Goal: Information Seeking & Learning: Check status

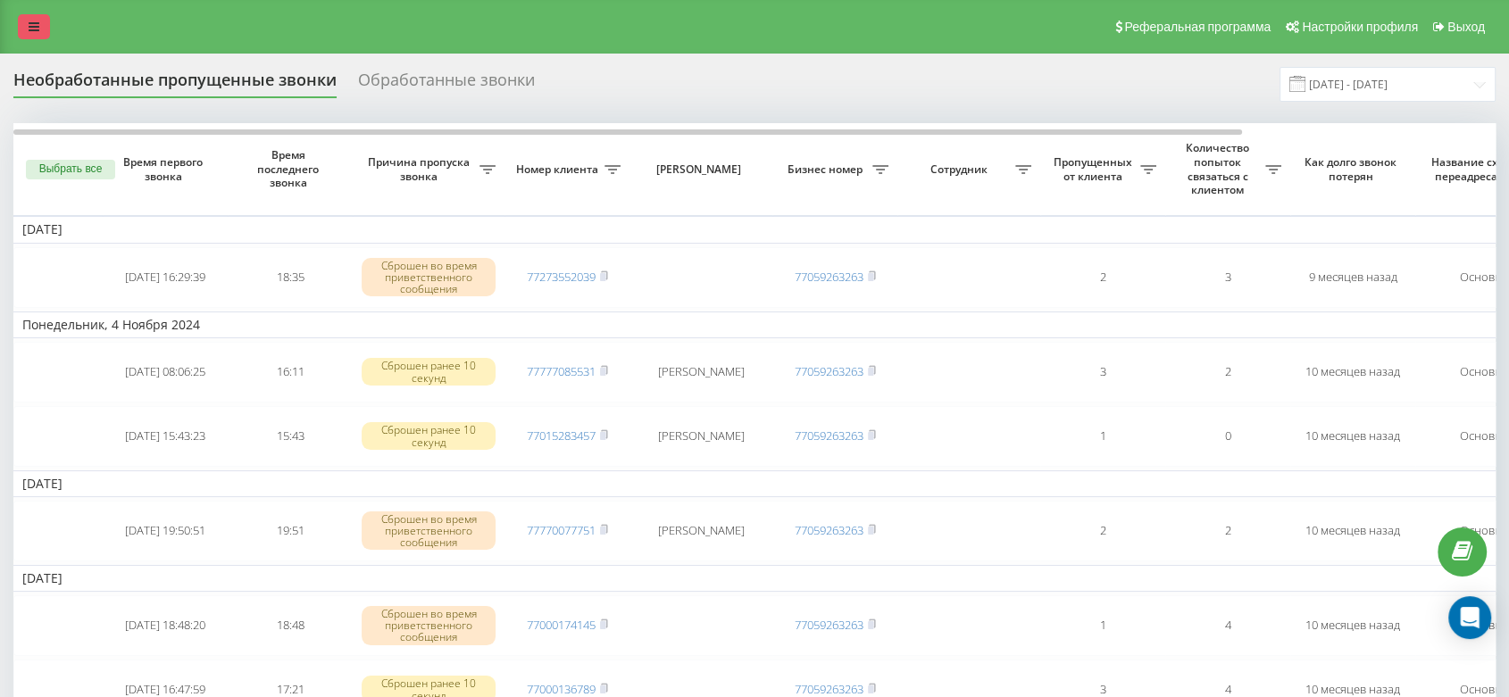
click at [28, 15] on link at bounding box center [34, 26] width 32 height 25
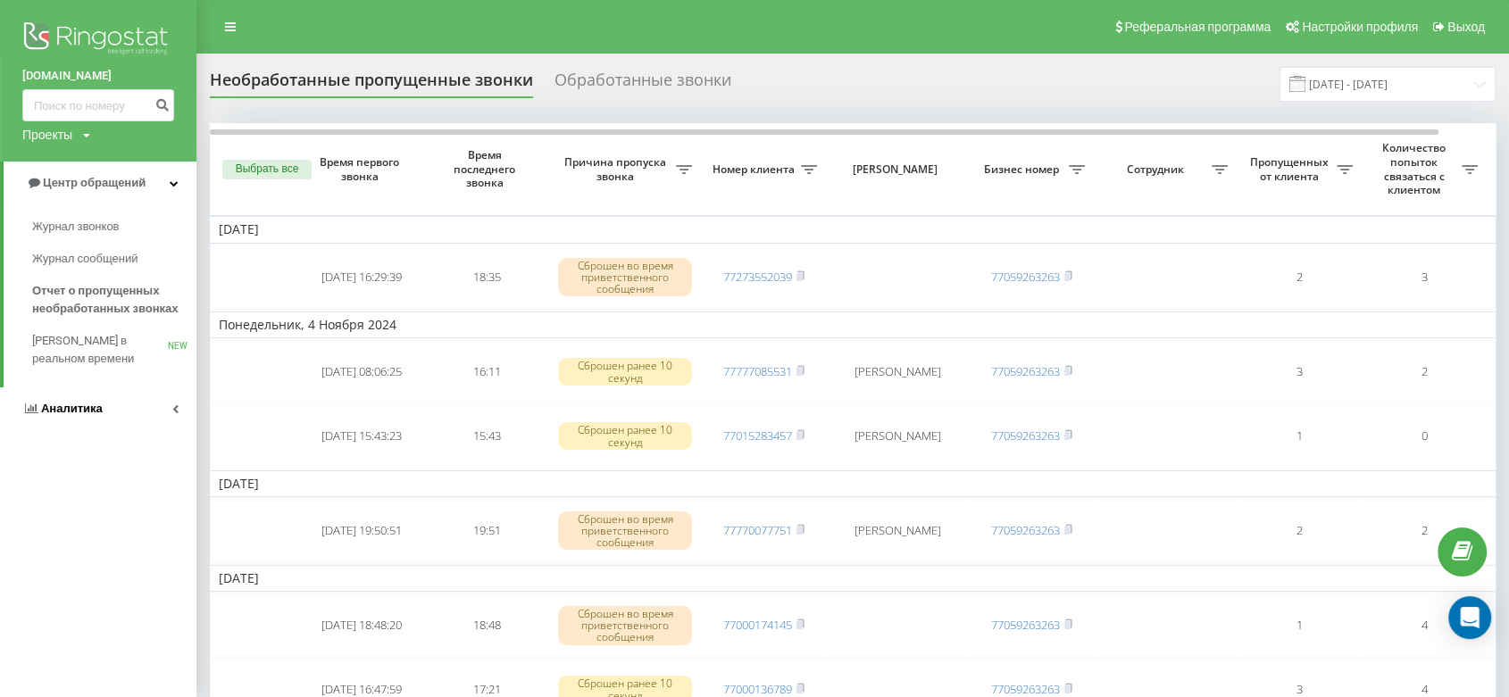
click at [102, 410] on link "Аналитика" at bounding box center [98, 408] width 196 height 43
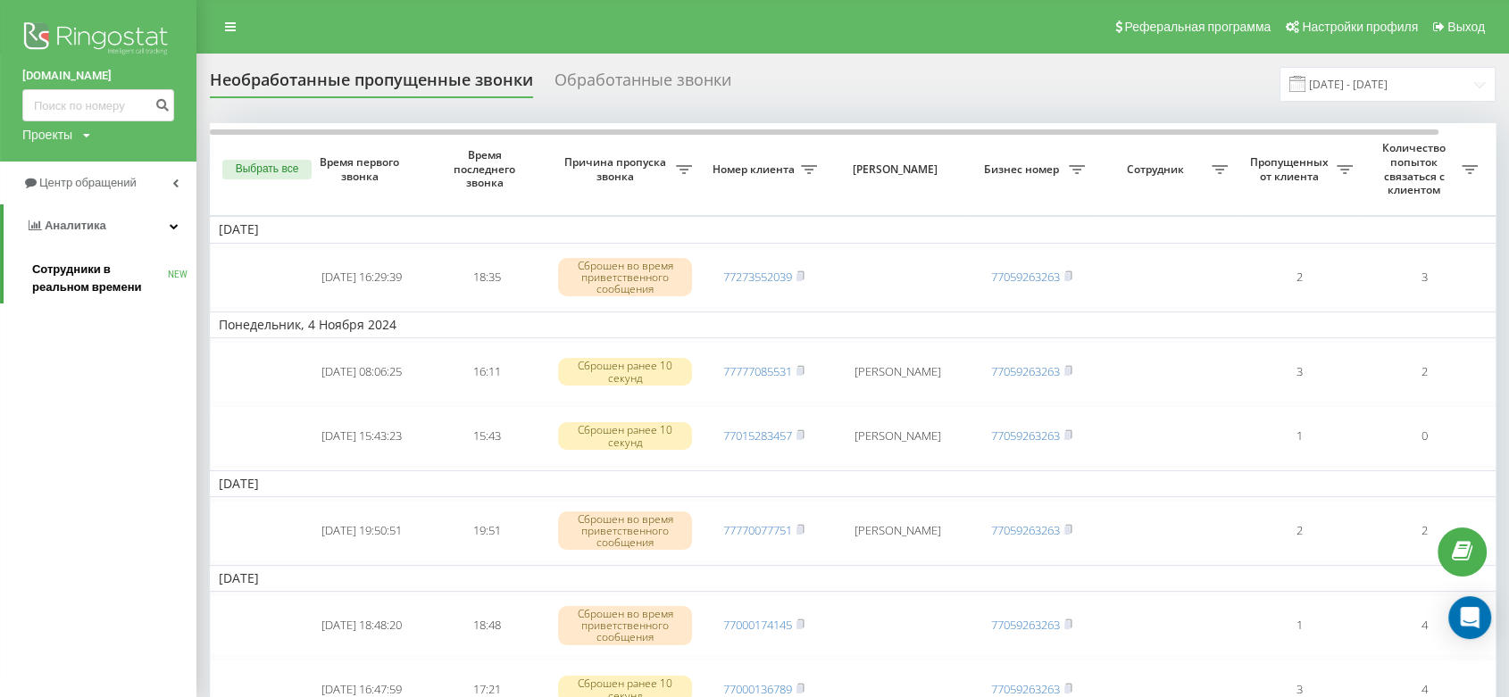
click at [102, 291] on span "Сотрудники в реальном времени" at bounding box center [100, 279] width 136 height 36
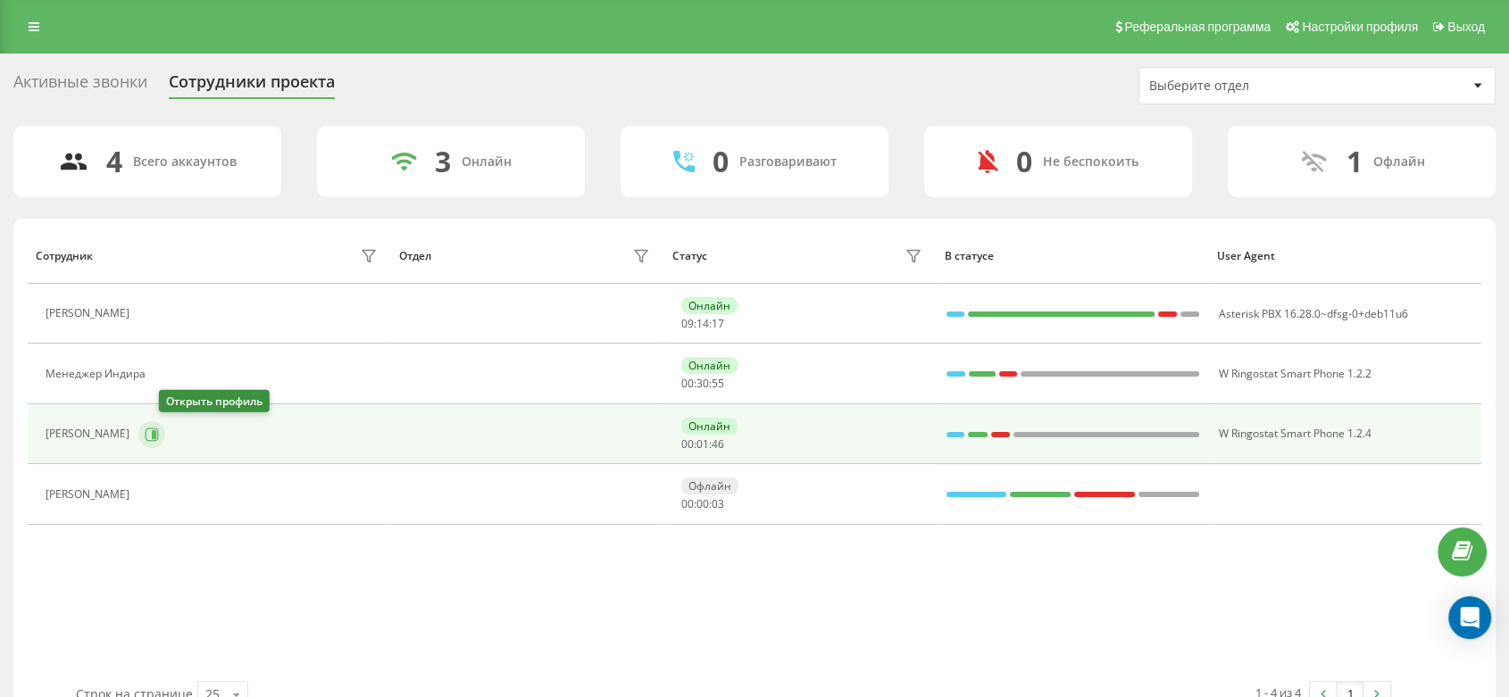
click at [156, 437] on icon at bounding box center [154, 433] width 4 height 9
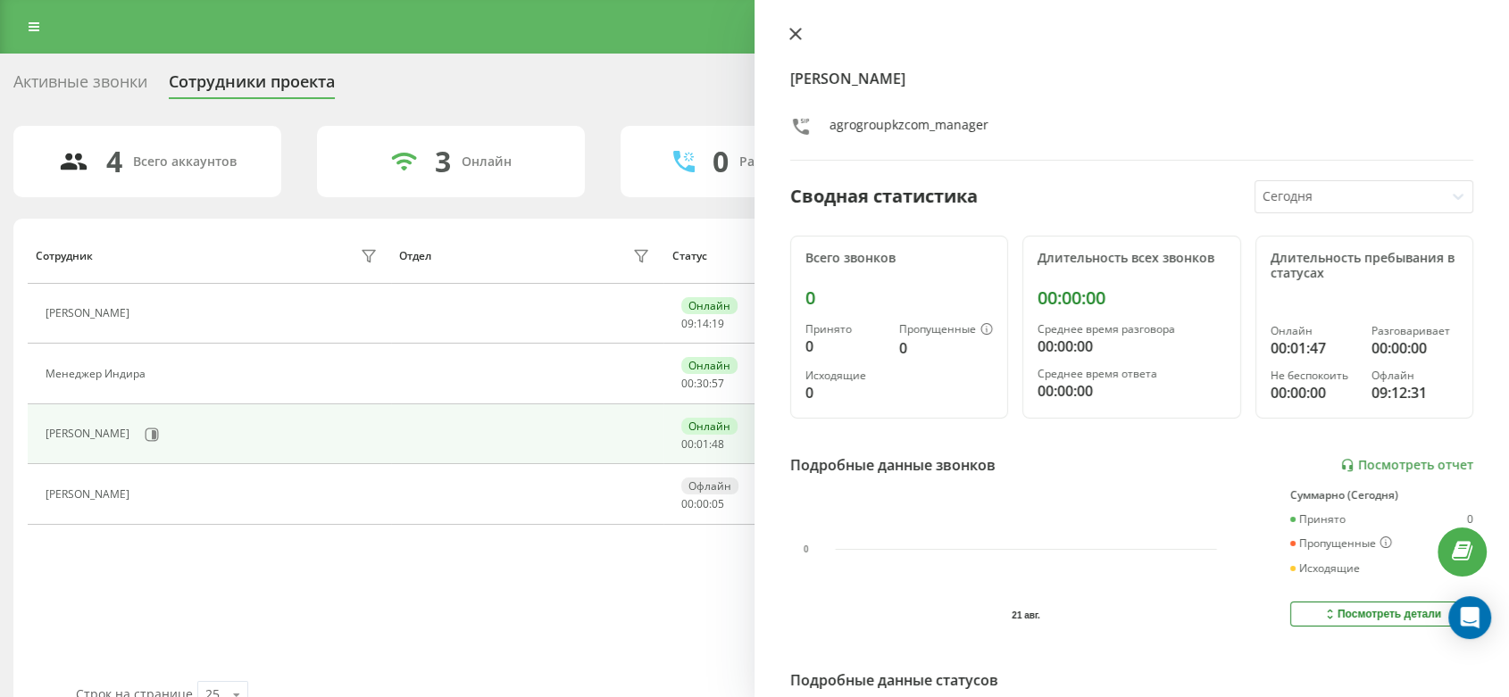
click at [792, 44] on button at bounding box center [795, 35] width 23 height 17
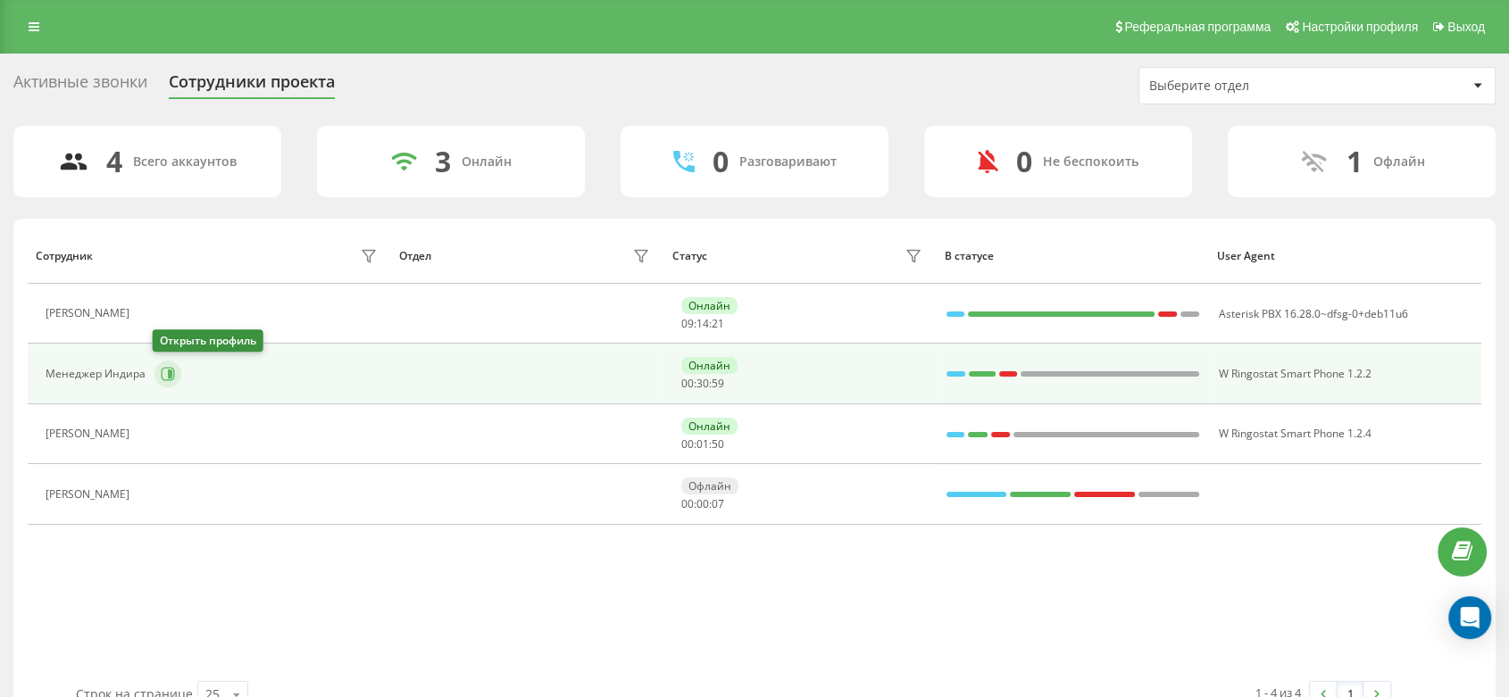
click at [171, 377] on icon at bounding box center [168, 374] width 14 height 14
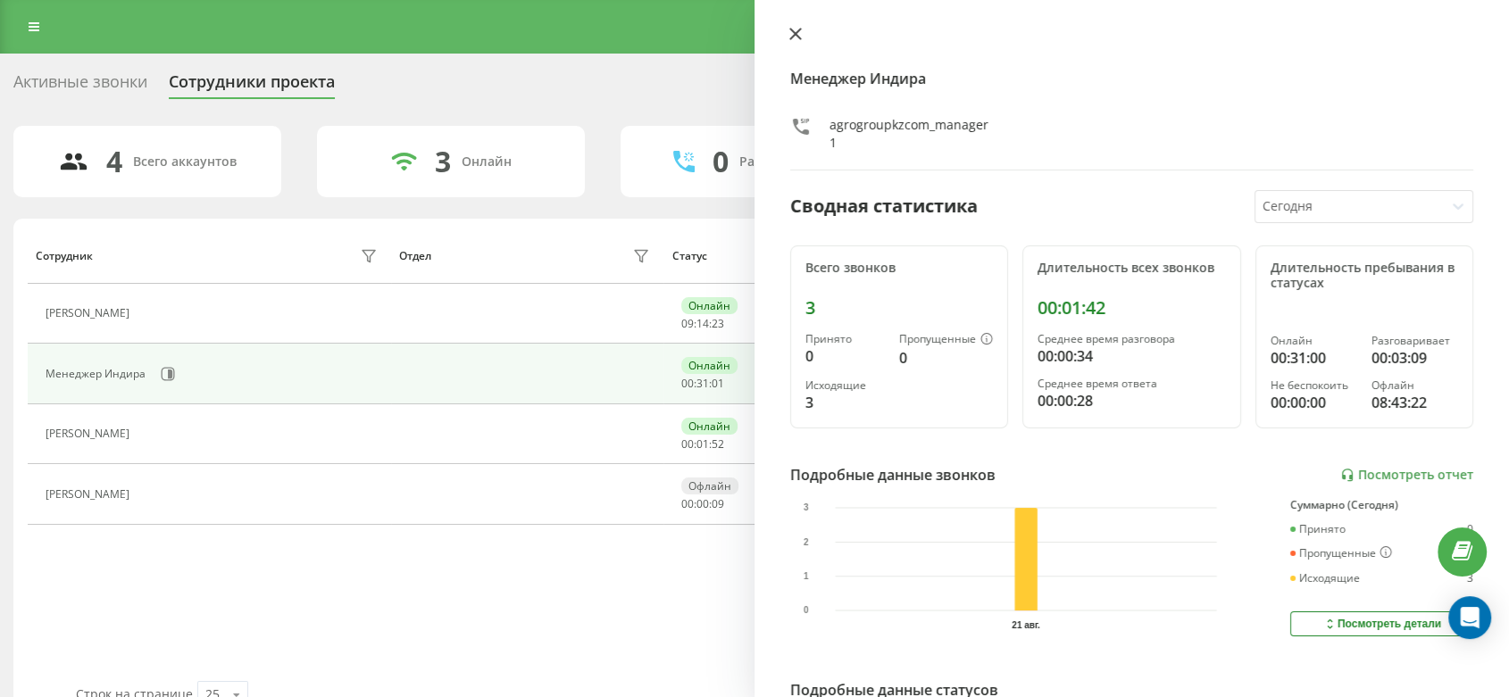
click at [786, 34] on button at bounding box center [795, 35] width 23 height 17
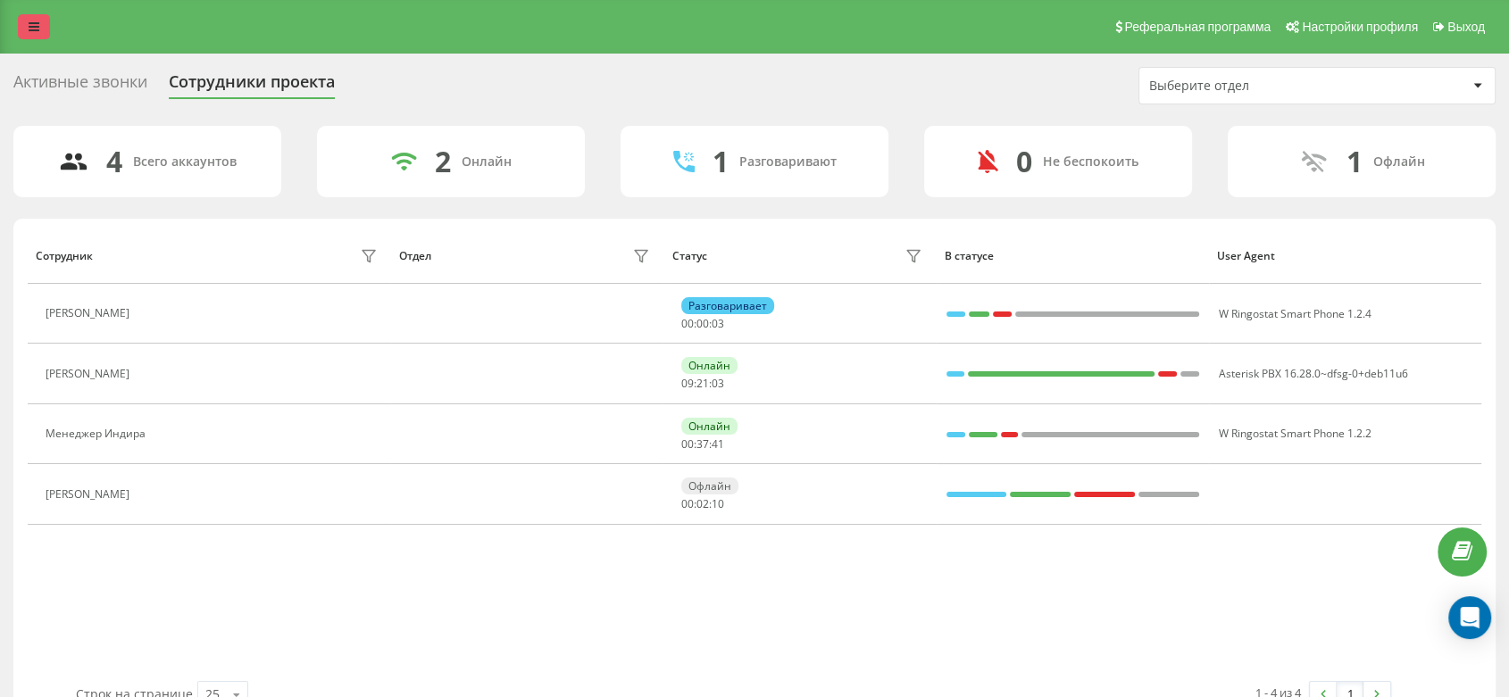
click at [36, 21] on icon at bounding box center [34, 27] width 11 height 12
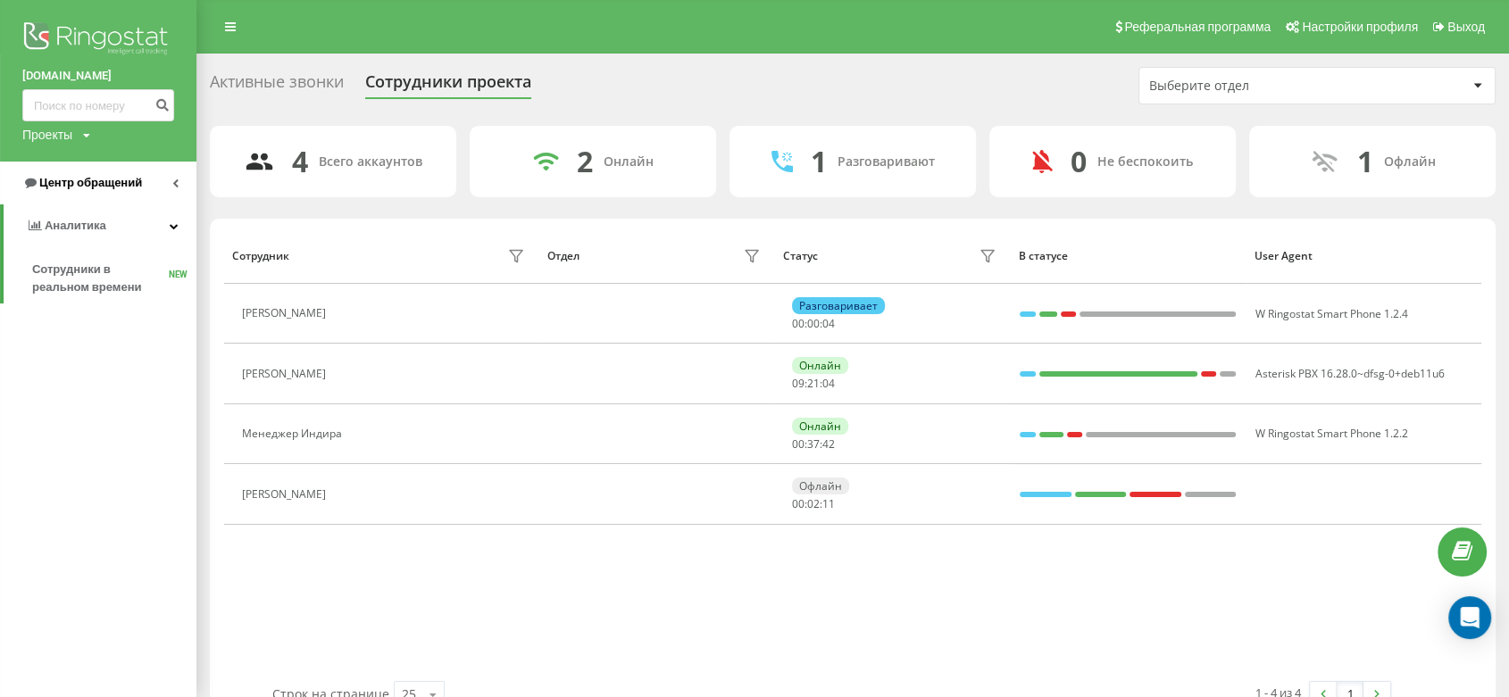
click at [74, 175] on span "Центр обращений" at bounding box center [82, 183] width 120 height 18
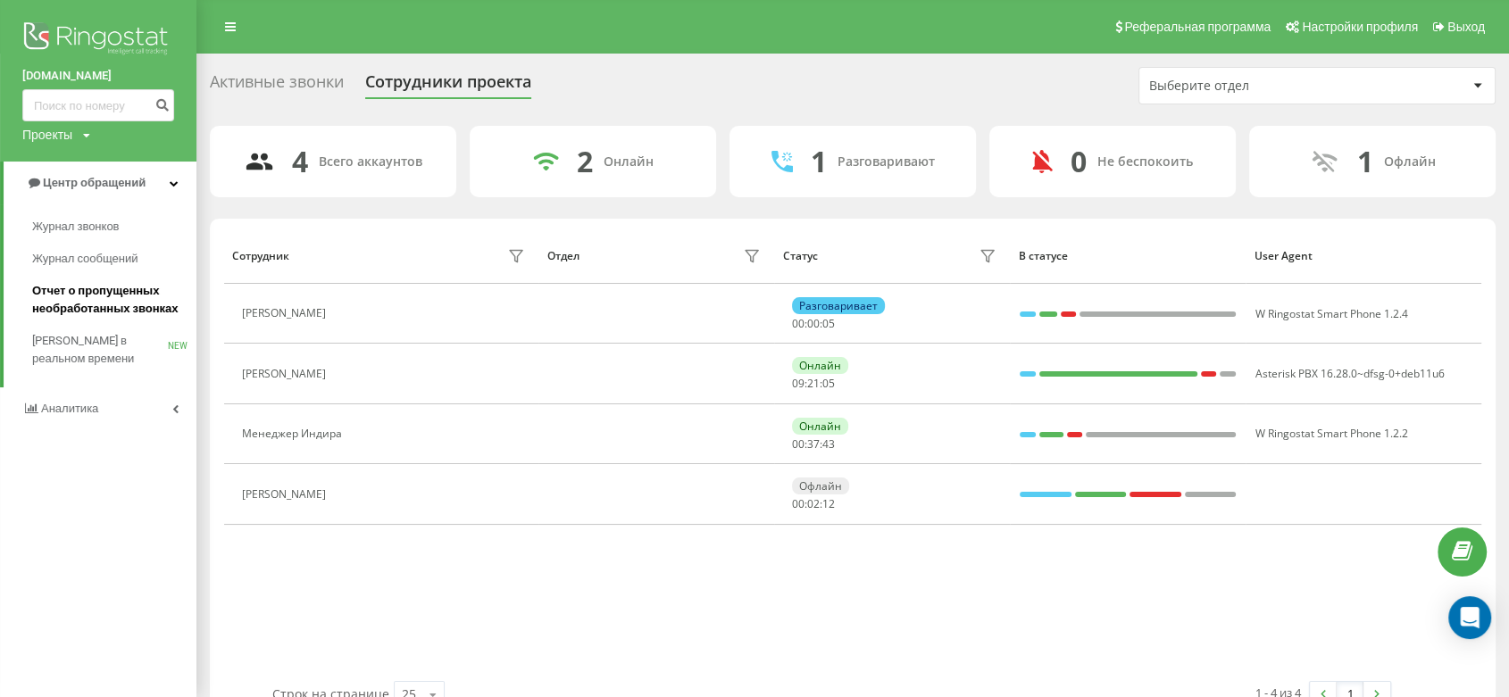
click at [108, 287] on span "Отчет о пропущенных необработанных звонках" at bounding box center [109, 300] width 155 height 36
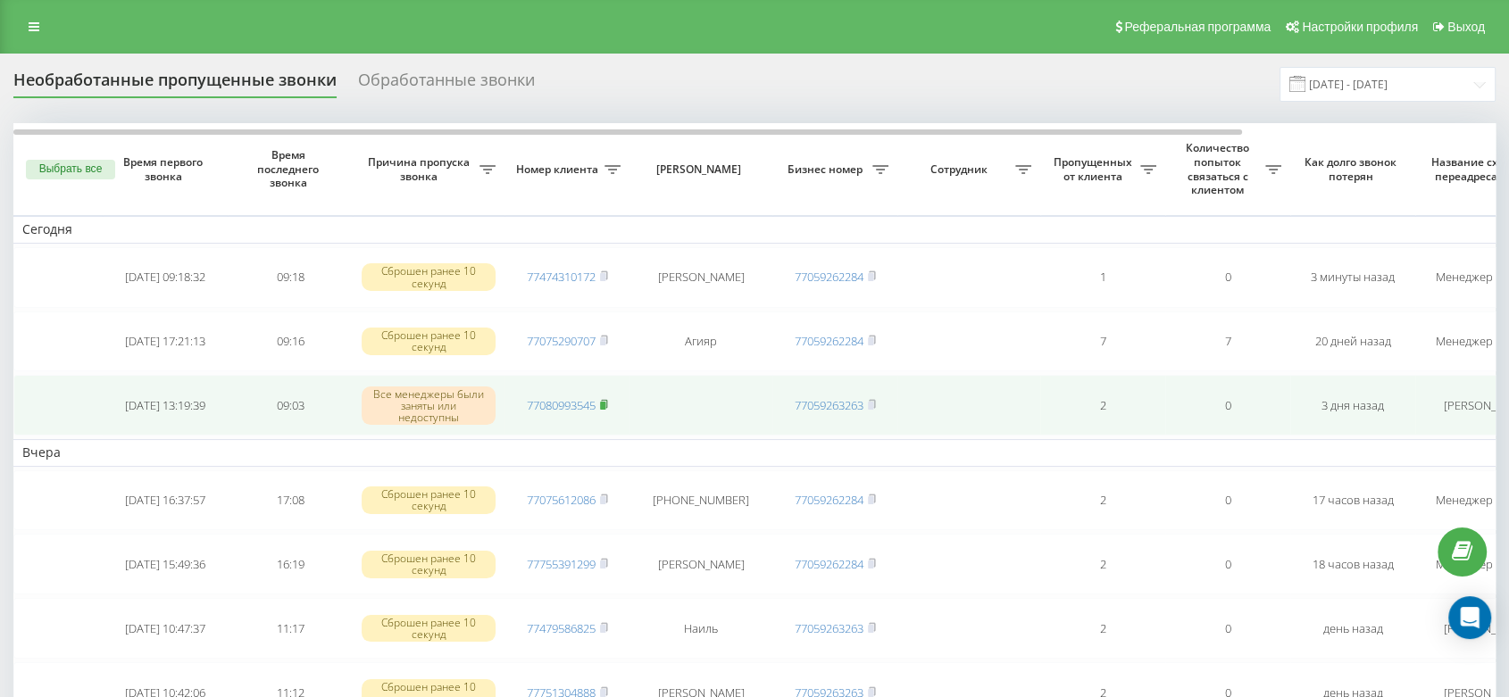
click at [605, 405] on rect at bounding box center [602, 406] width 5 height 8
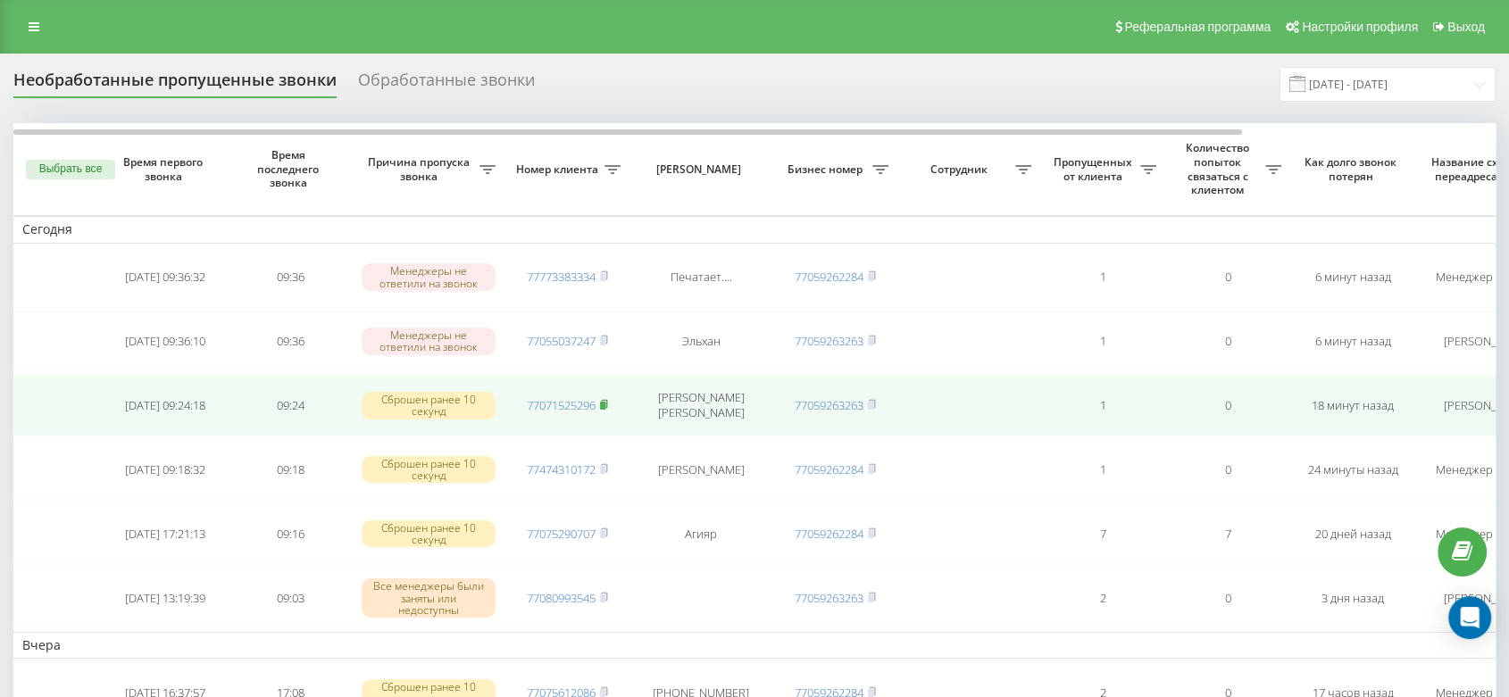
click at [604, 402] on rect at bounding box center [602, 406] width 5 height 8
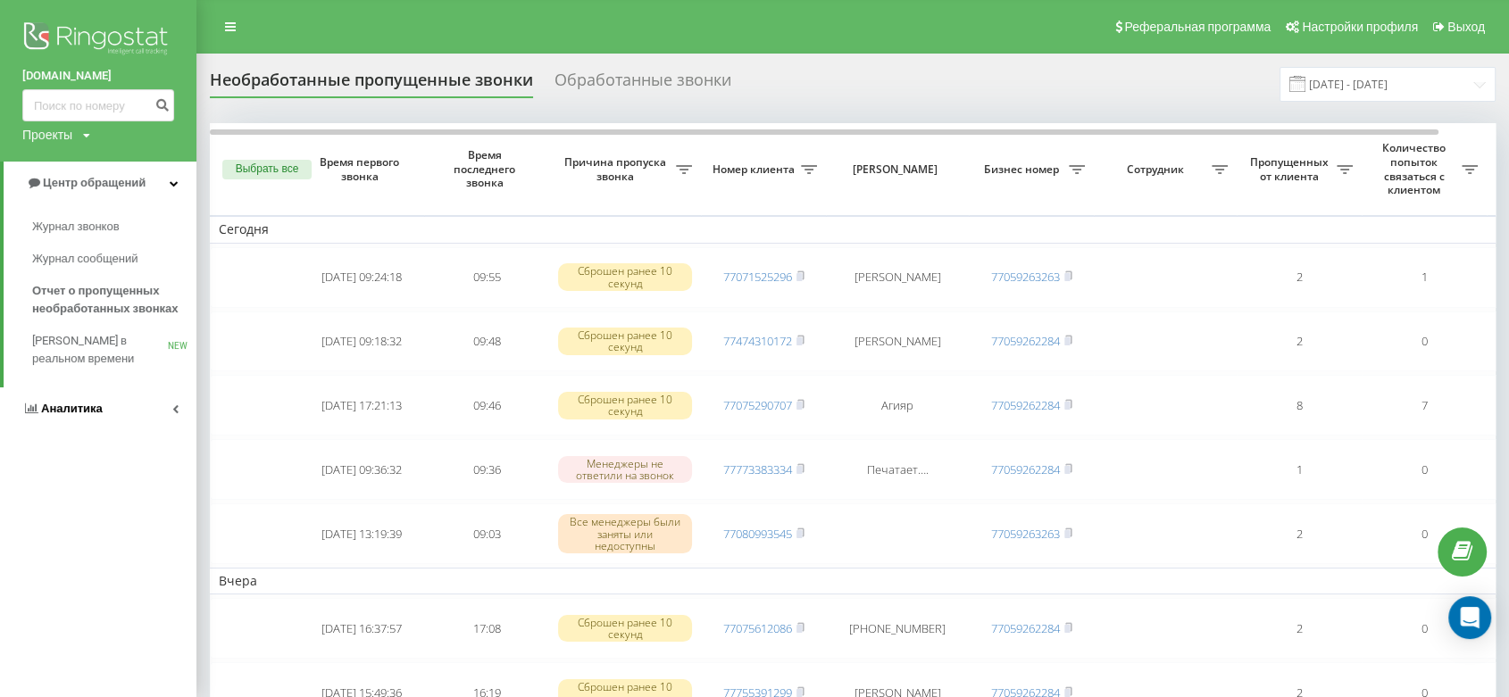
click at [65, 404] on span "Аналитика" at bounding box center [72, 408] width 62 height 13
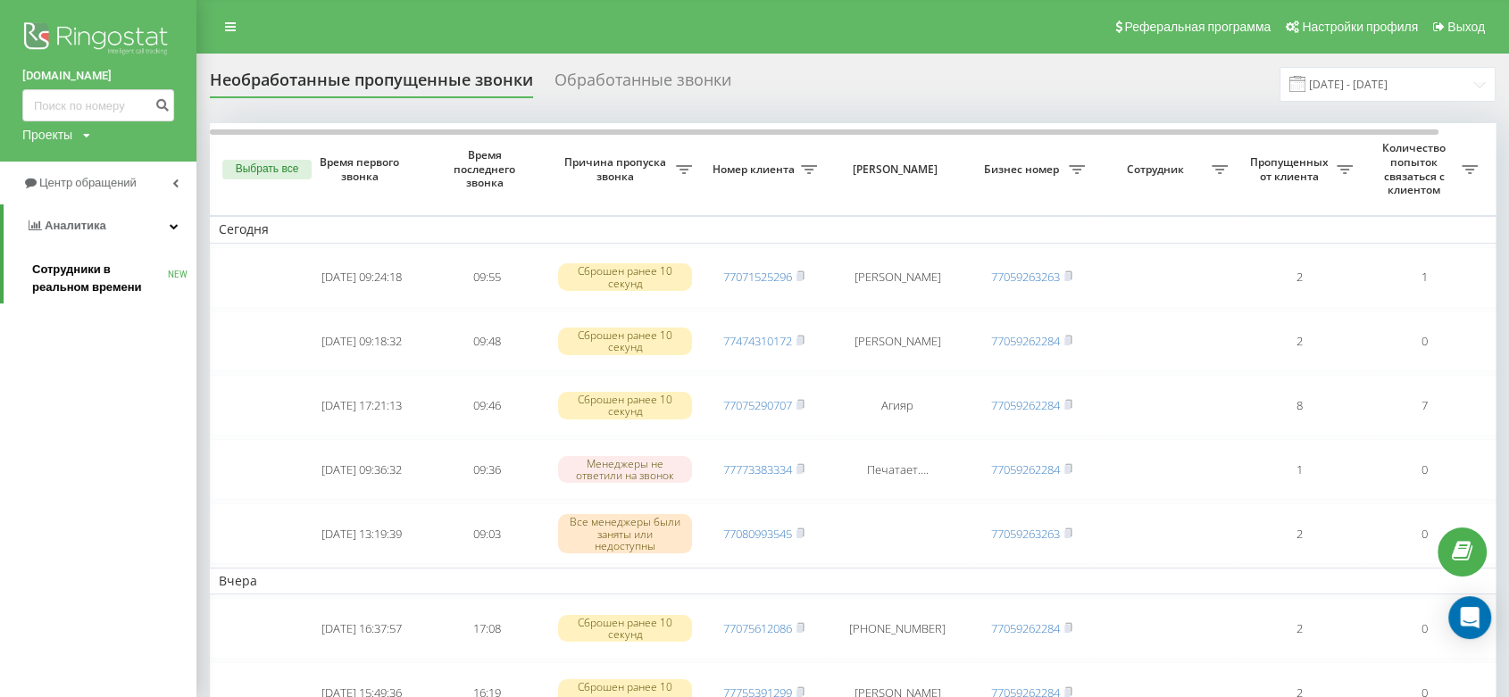
click at [86, 288] on span "Сотрудники в реальном времени" at bounding box center [100, 279] width 136 height 36
click at [871, 78] on div "Необработанные пропущенные звонки Обработанные звонки 21.07.2025 - 21.08.2025" at bounding box center [853, 84] width 1286 height 35
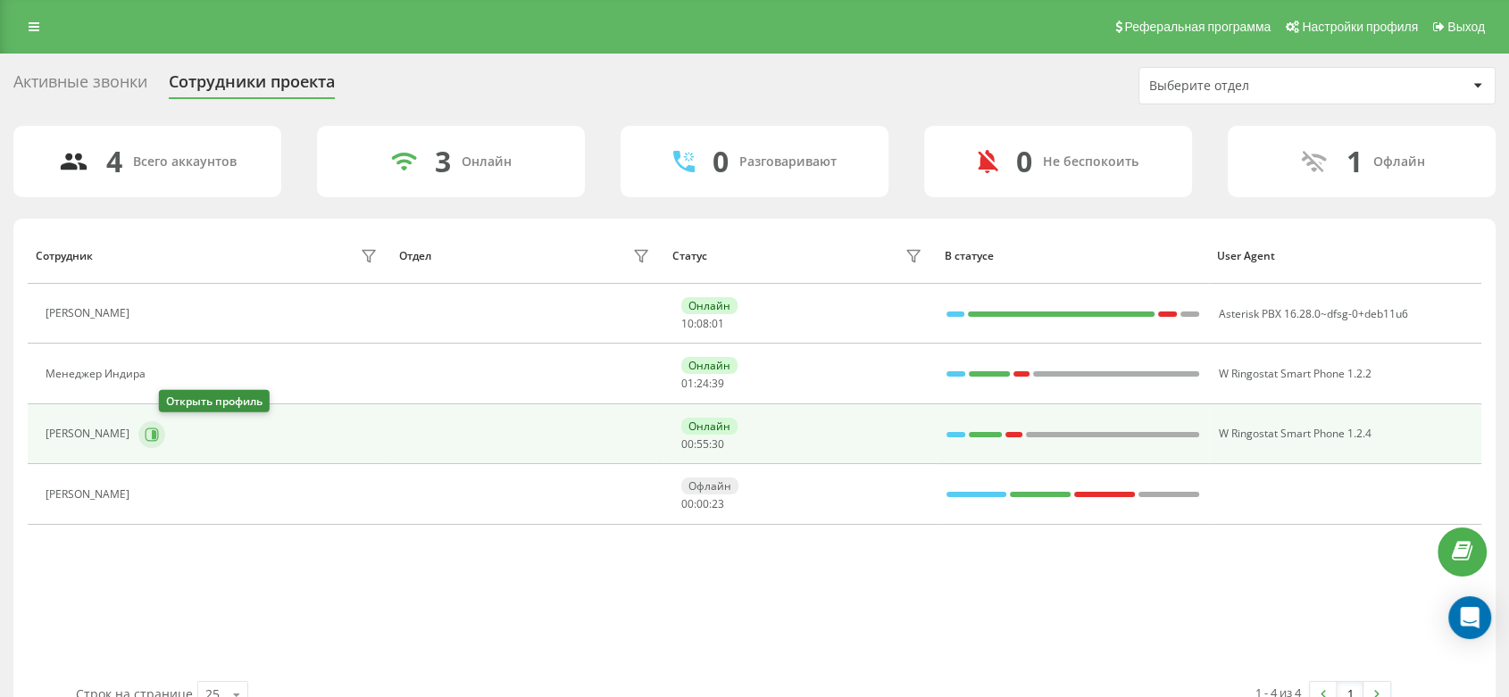
click at [156, 437] on icon at bounding box center [154, 433] width 4 height 9
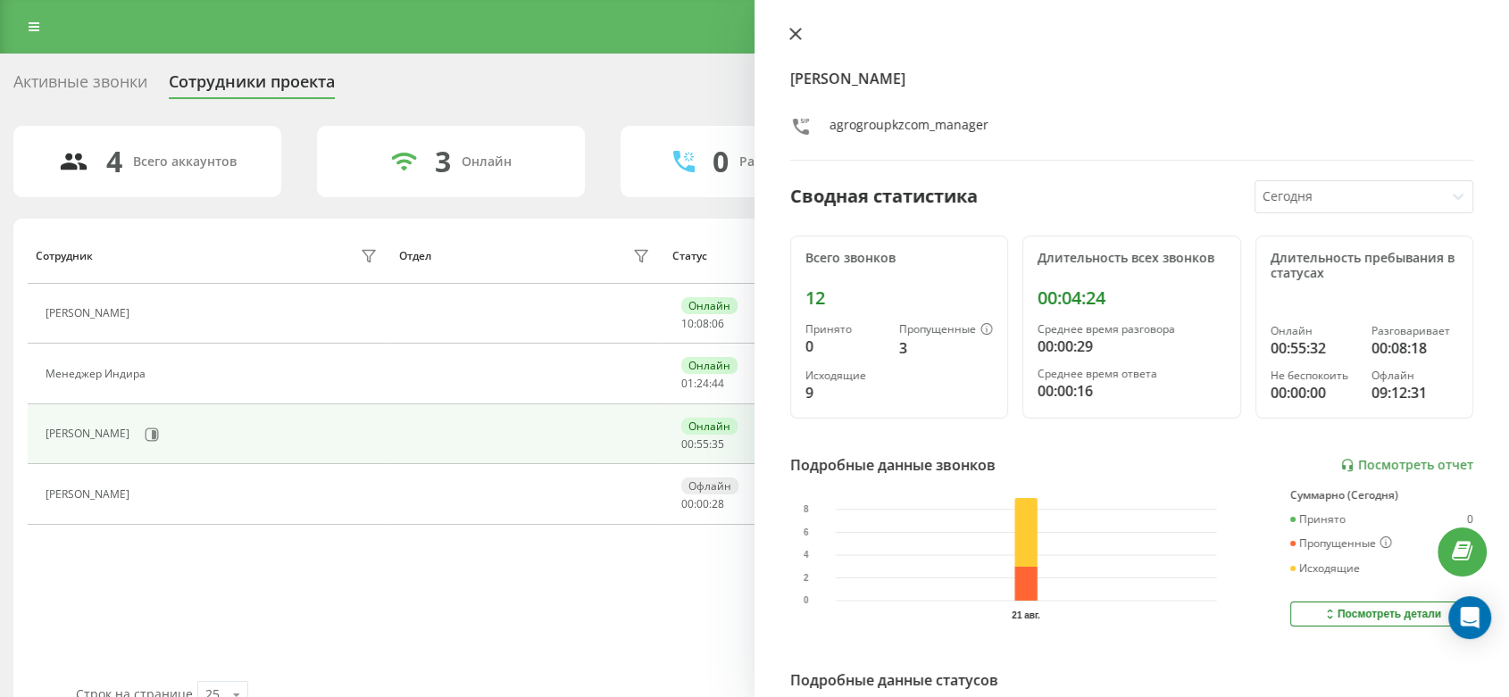
click at [793, 33] on icon at bounding box center [795, 34] width 12 height 12
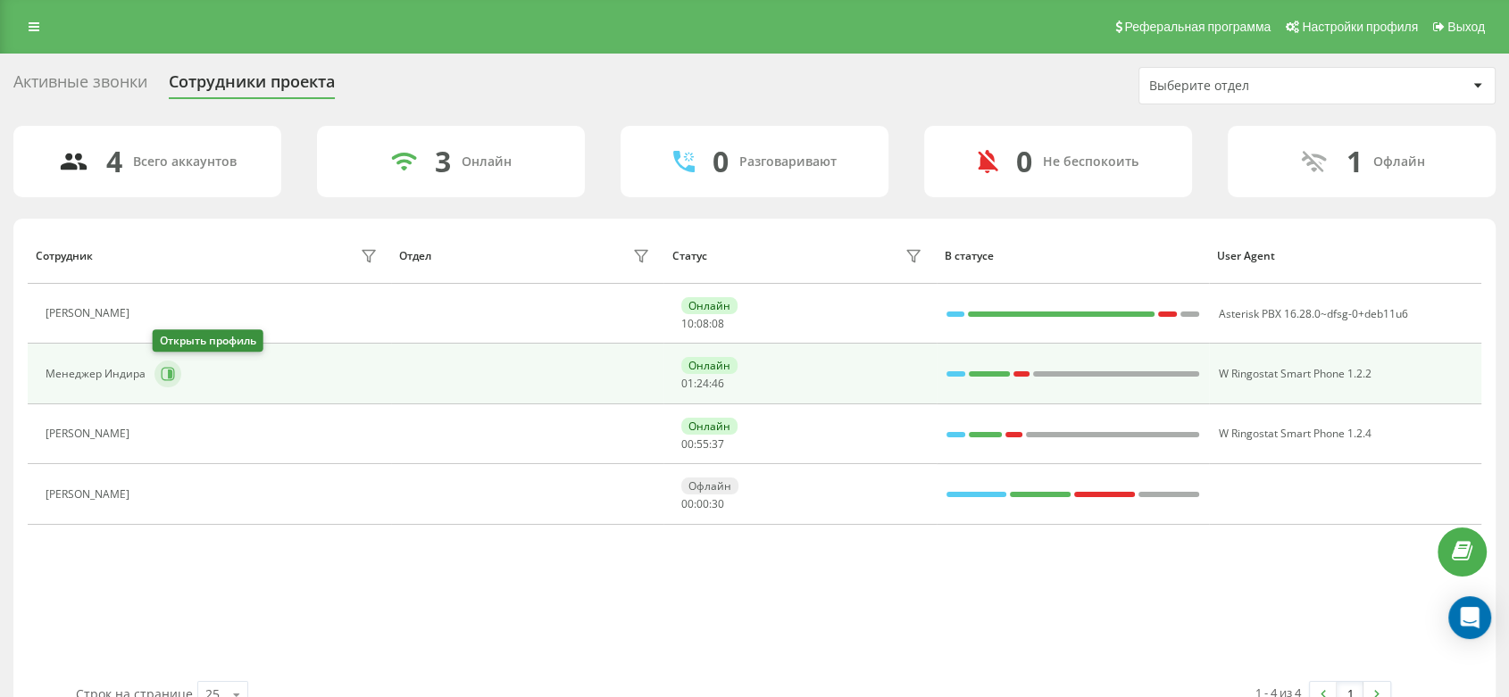
click at [157, 376] on button at bounding box center [167, 374] width 27 height 27
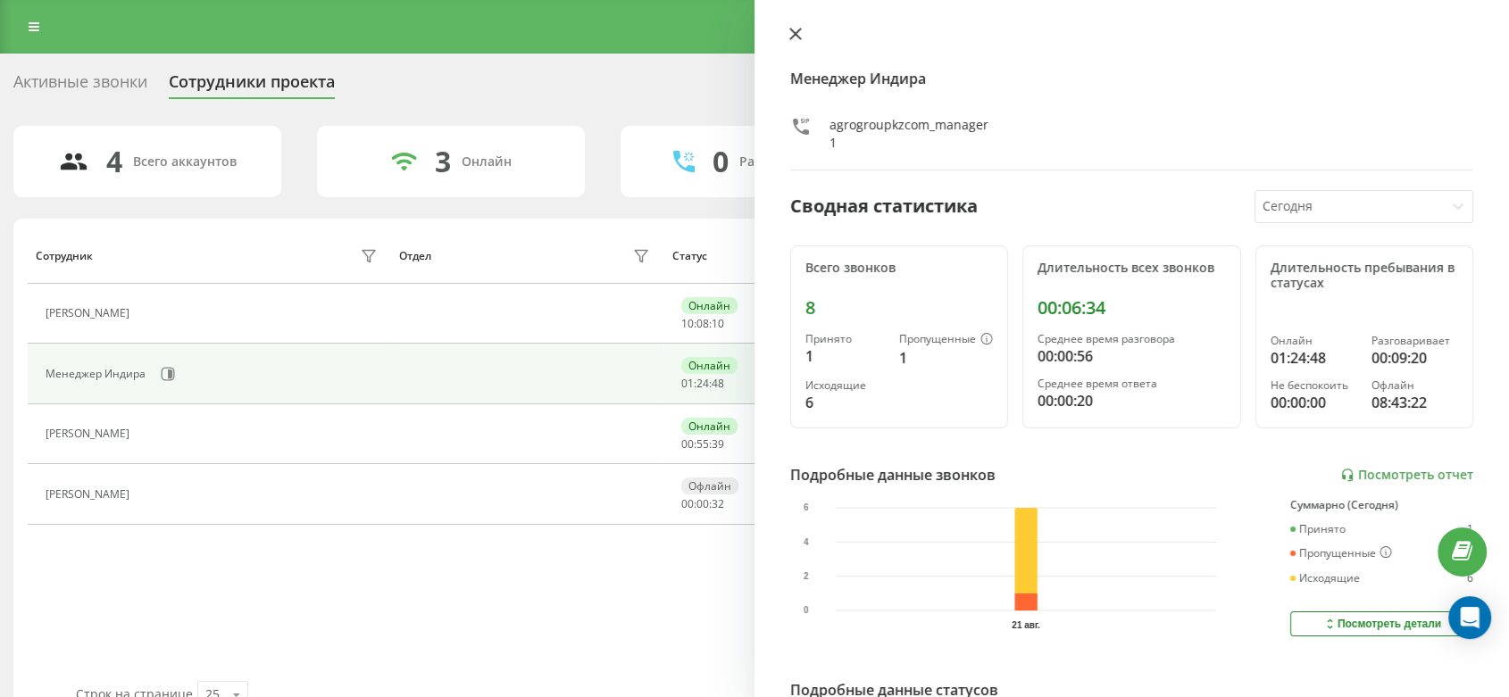
click at [790, 37] on icon at bounding box center [795, 34] width 12 height 12
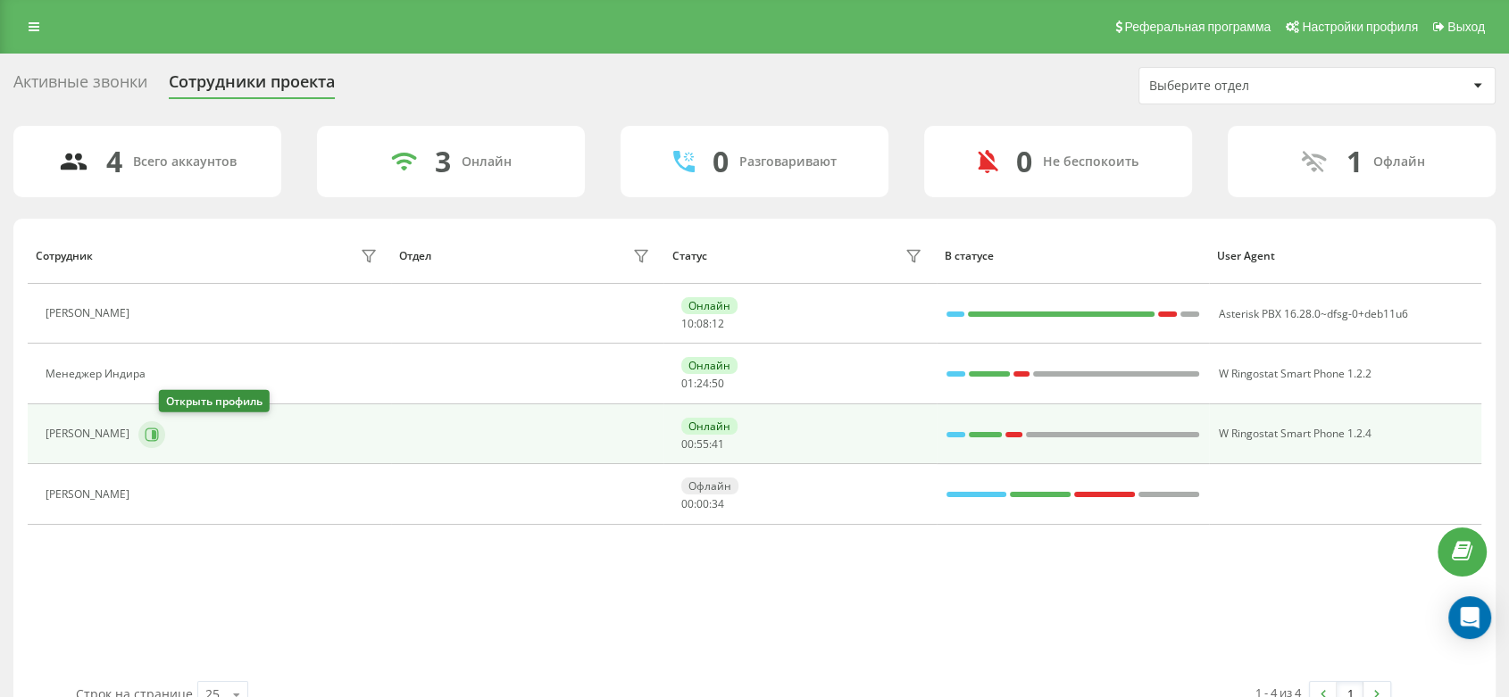
click at [156, 431] on icon at bounding box center [154, 433] width 4 height 9
